Goal: Task Accomplishment & Management: Manage account settings

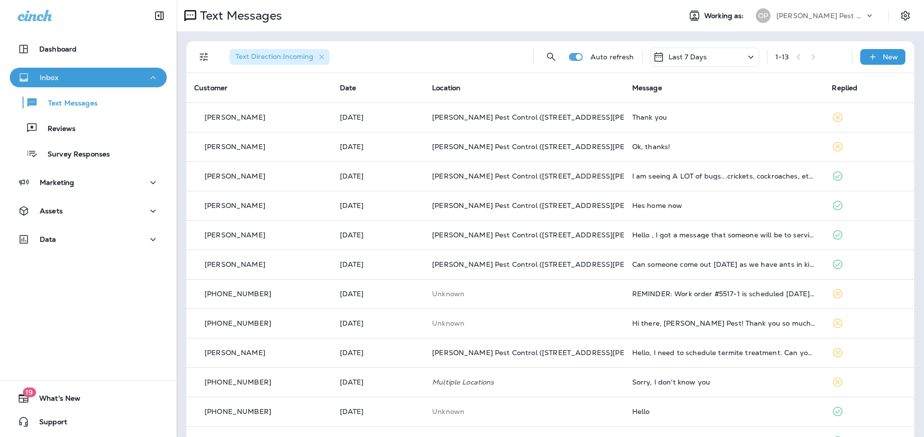
click at [96, 73] on div "Inbox" at bounding box center [88, 78] width 141 height 12
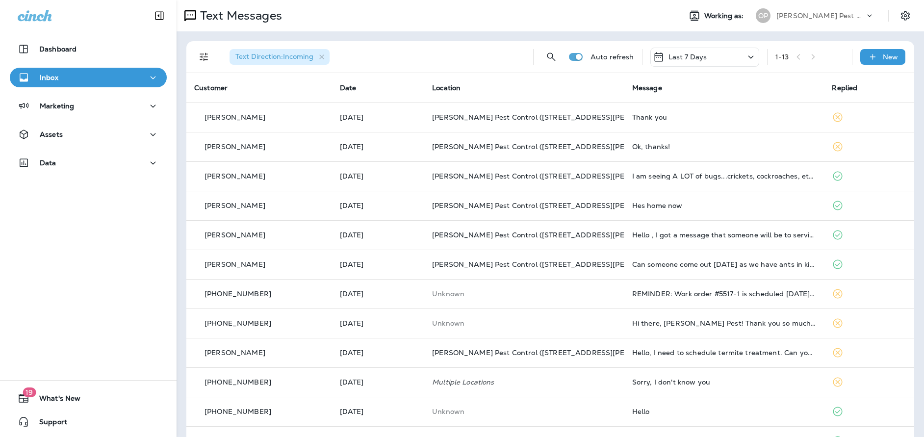
click at [77, 75] on div "Inbox" at bounding box center [88, 78] width 141 height 12
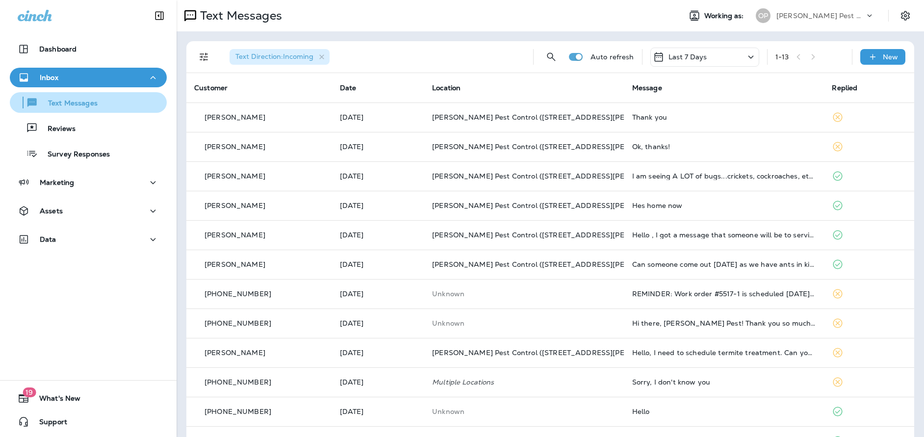
click at [66, 103] on p "Text Messages" at bounding box center [67, 103] width 59 height 9
click at [58, 106] on p "Text Messages" at bounding box center [67, 103] width 59 height 9
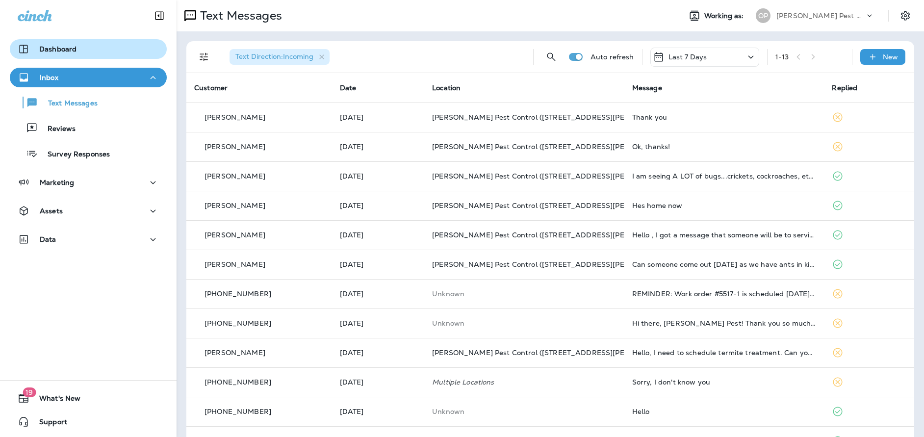
click at [50, 51] on p "Dashboard" at bounding box center [57, 49] width 37 height 8
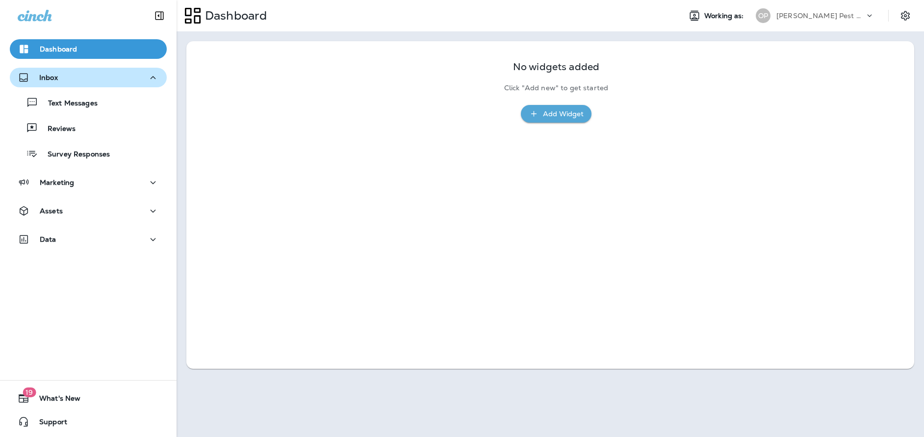
click at [48, 77] on p "Inbox" at bounding box center [48, 78] width 19 height 8
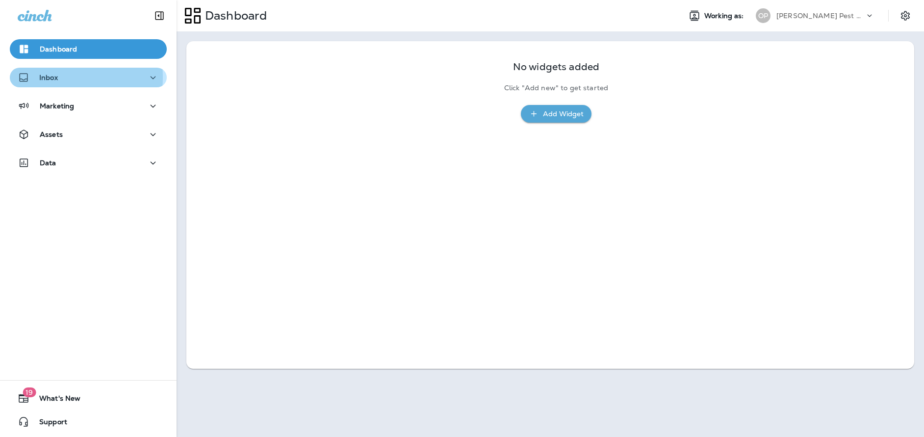
click at [48, 77] on p "Inbox" at bounding box center [48, 78] width 19 height 8
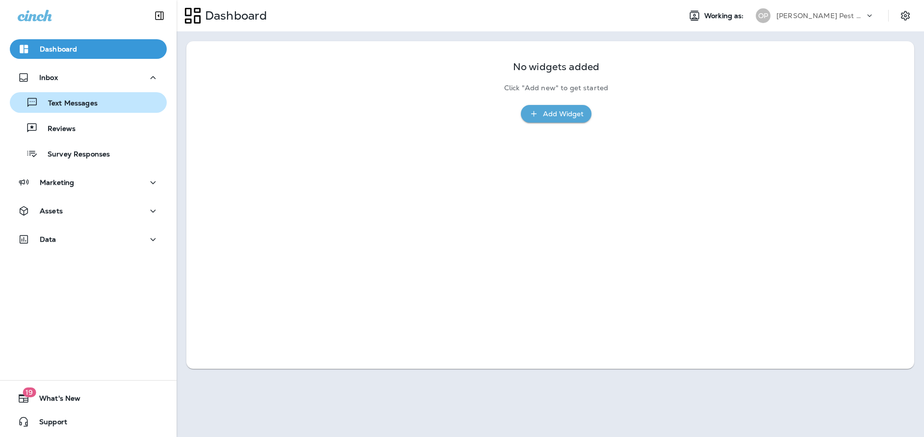
click at [50, 103] on p "Text Messages" at bounding box center [67, 103] width 59 height 9
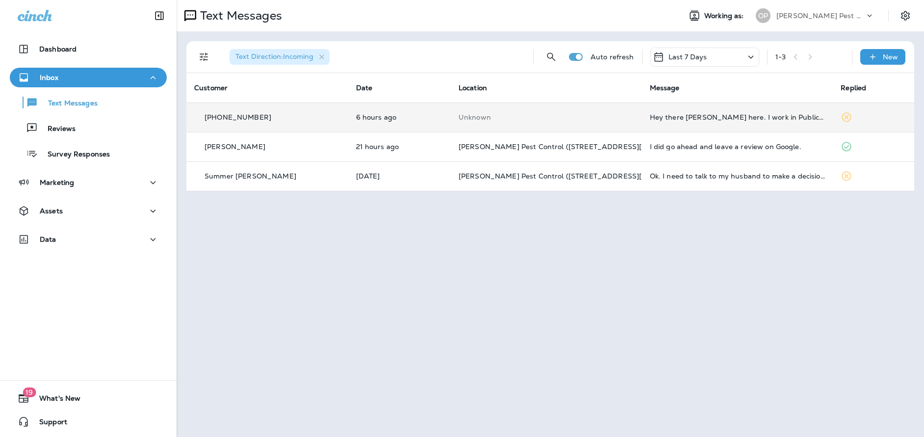
click at [642, 124] on td "Hey there [PERSON_NAME] here. I work in Public Relations, focusing on media res…" at bounding box center [737, 117] width 191 height 29
